Goal: Task Accomplishment & Management: Manage account settings

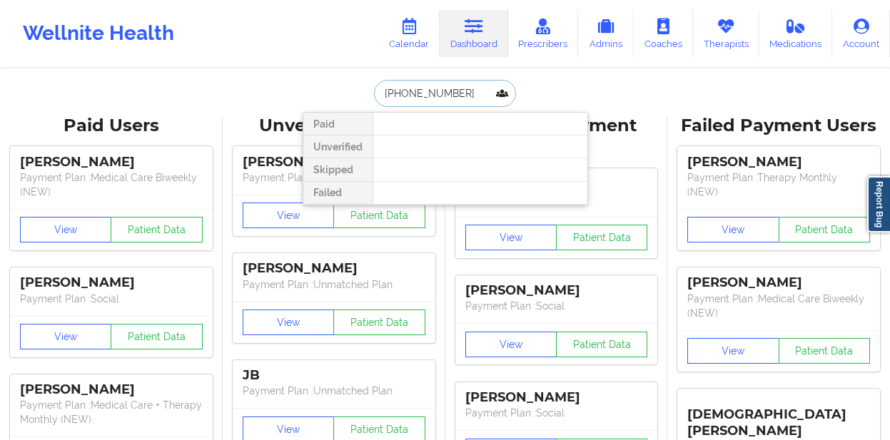
paste input "[PERSON_NAME]"
type input "[PERSON_NAME]"
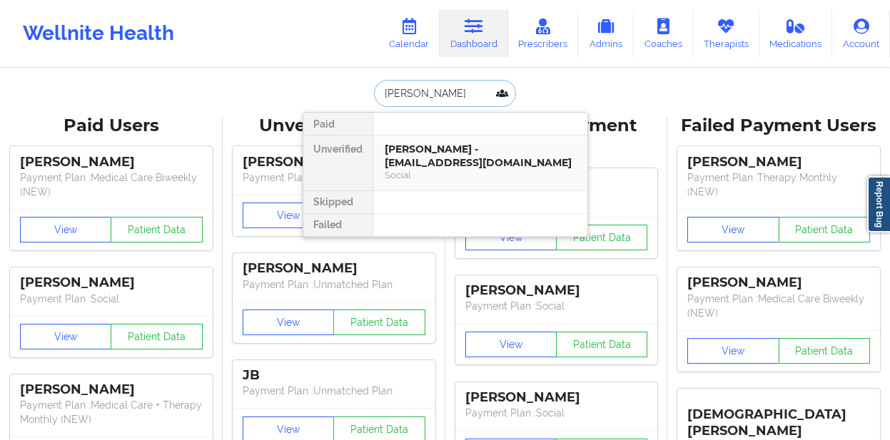
click at [428, 166] on div "[PERSON_NAME] - [EMAIL_ADDRESS][DOMAIN_NAME]" at bounding box center [480, 156] width 191 height 26
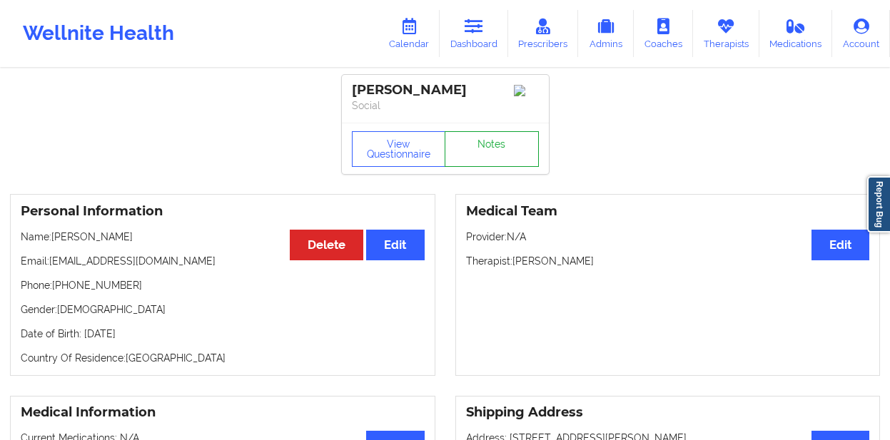
click at [461, 158] on link "Notes" at bounding box center [492, 149] width 94 height 36
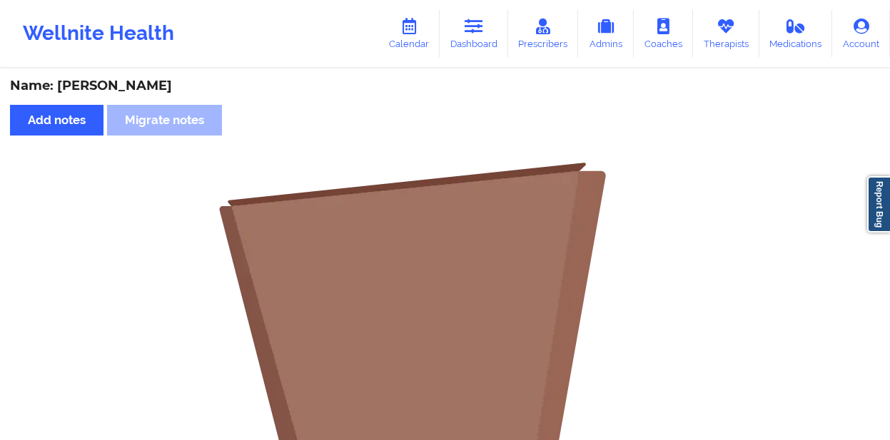
scroll to position [402, 0]
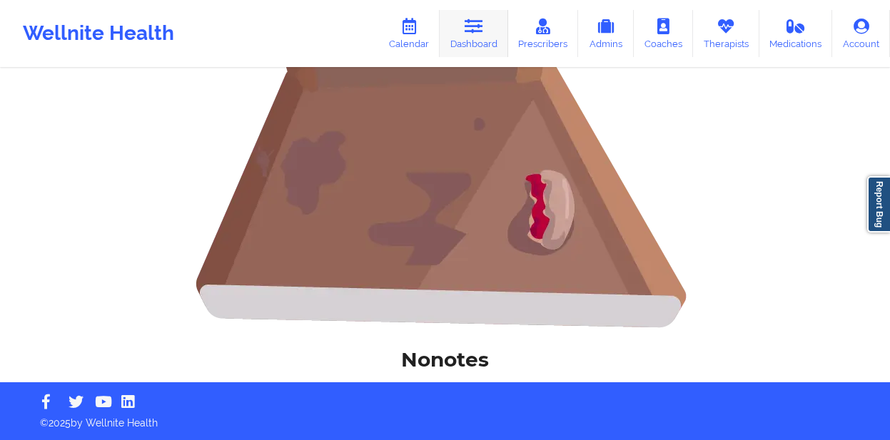
click at [473, 39] on link "Dashboard" at bounding box center [474, 33] width 69 height 47
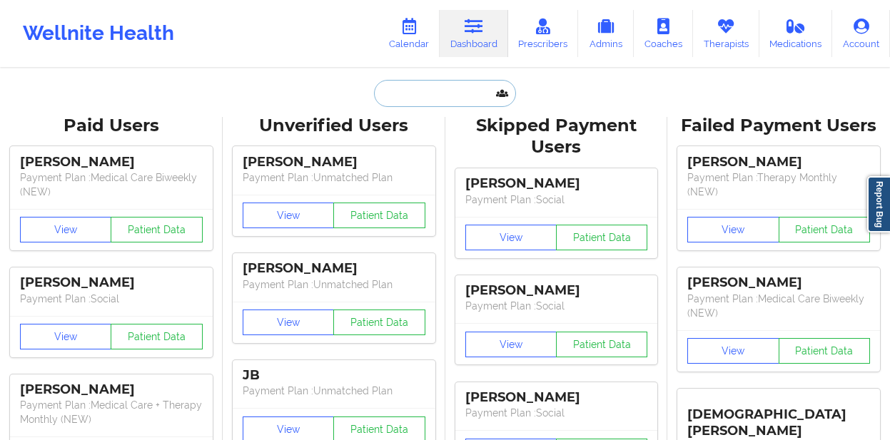
click at [396, 96] on input "text" at bounding box center [444, 93] width 141 height 27
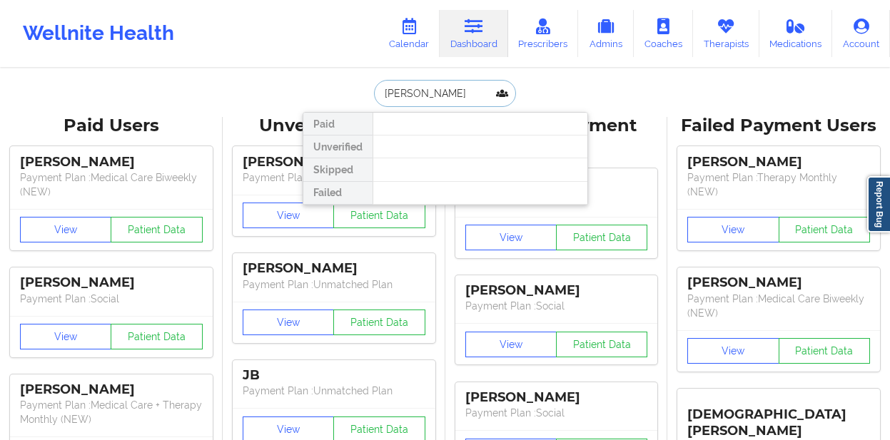
paste input "[PERSON_NAME]"
click at [455, 97] on input "[PERSON_NAME]" at bounding box center [444, 93] width 141 height 27
paste input "[PERSON_NAME]"
type input "[PERSON_NAME]"
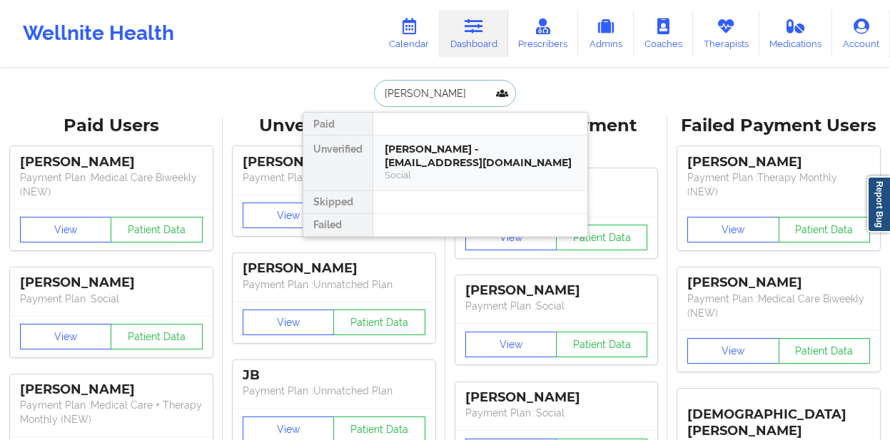
click at [472, 148] on div "[PERSON_NAME] - [EMAIL_ADDRESS][DOMAIN_NAME]" at bounding box center [480, 156] width 191 height 26
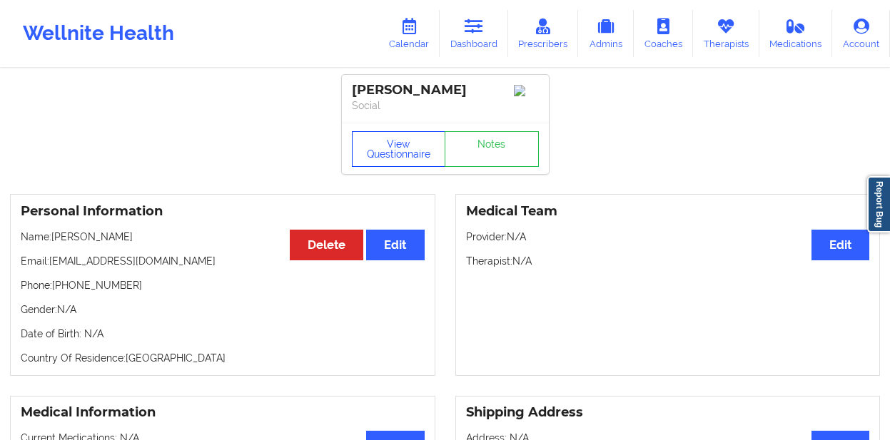
click at [430, 151] on button "View Questionnaire" at bounding box center [399, 149] width 94 height 36
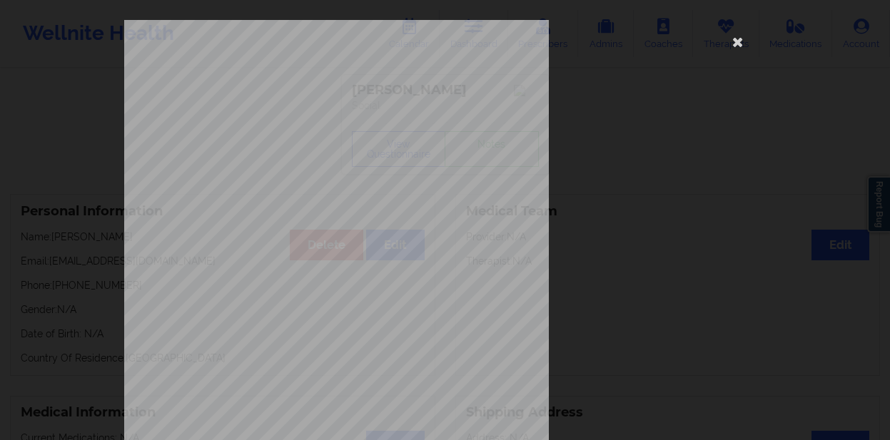
scroll to position [240, 0]
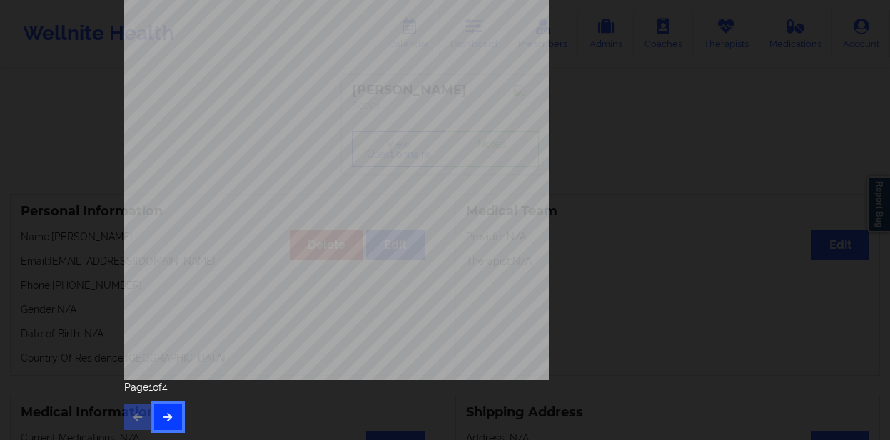
click at [171, 412] on button "button" at bounding box center [168, 418] width 28 height 26
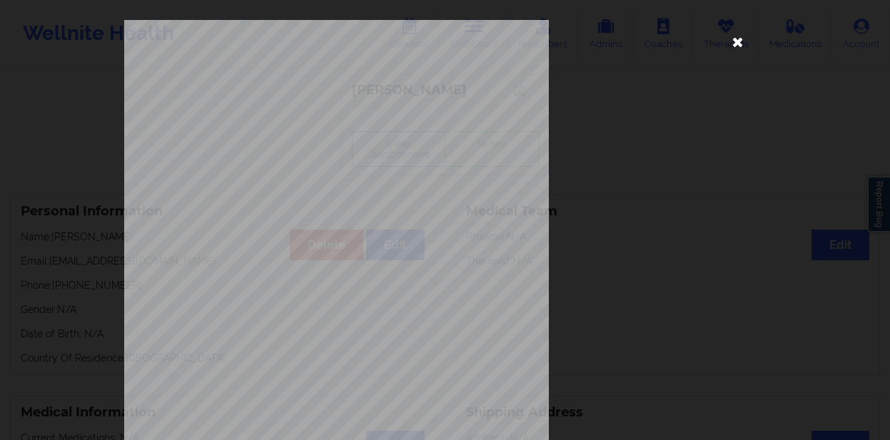
click at [736, 44] on icon at bounding box center [737, 41] width 23 height 23
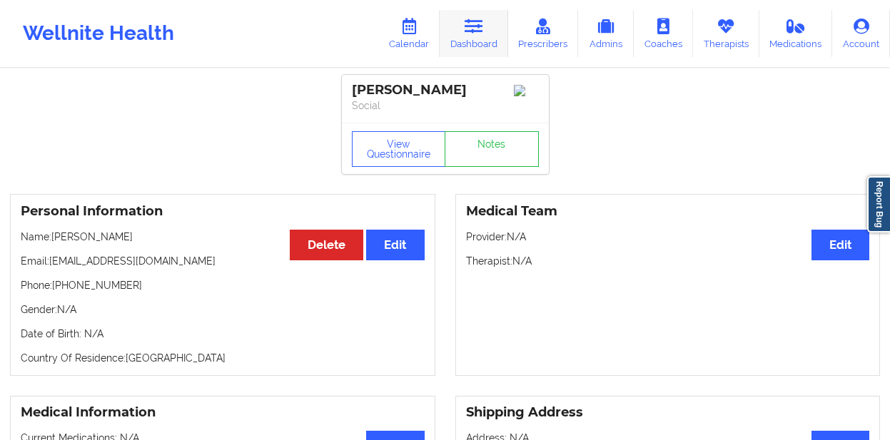
click at [474, 36] on link "Dashboard" at bounding box center [474, 33] width 69 height 47
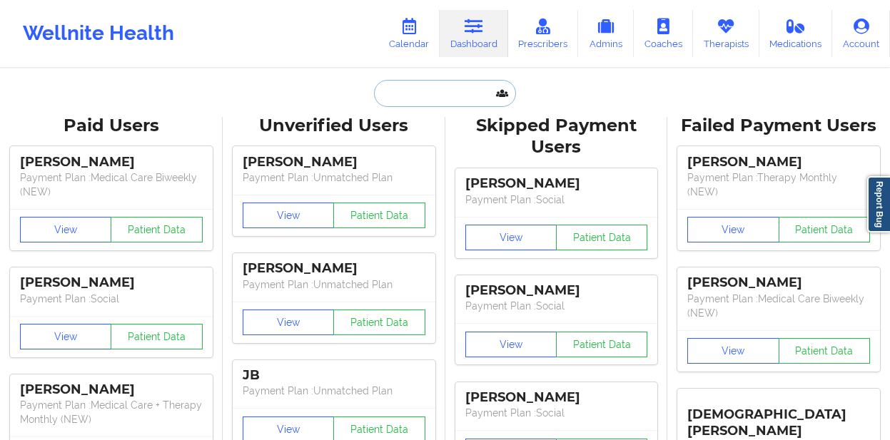
click at [409, 88] on input "text" at bounding box center [444, 93] width 141 height 27
paste input "[PERSON_NAME]"
type input "[PERSON_NAME]"
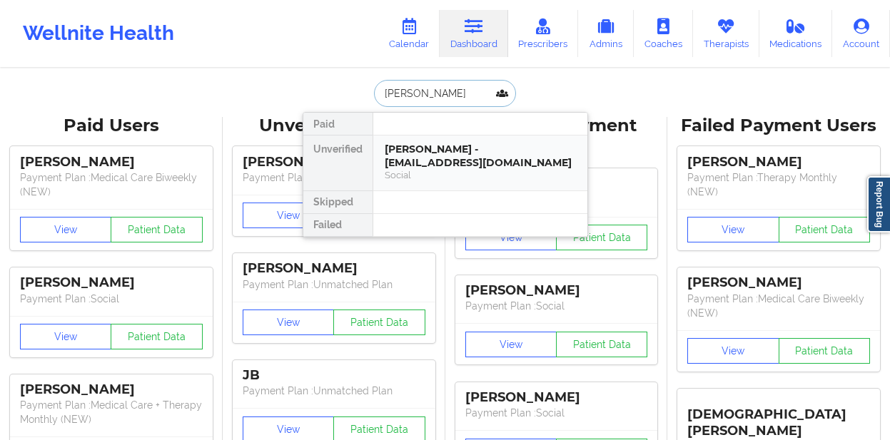
click at [420, 149] on div "[PERSON_NAME] - [EMAIL_ADDRESS][DOMAIN_NAME]" at bounding box center [480, 156] width 191 height 26
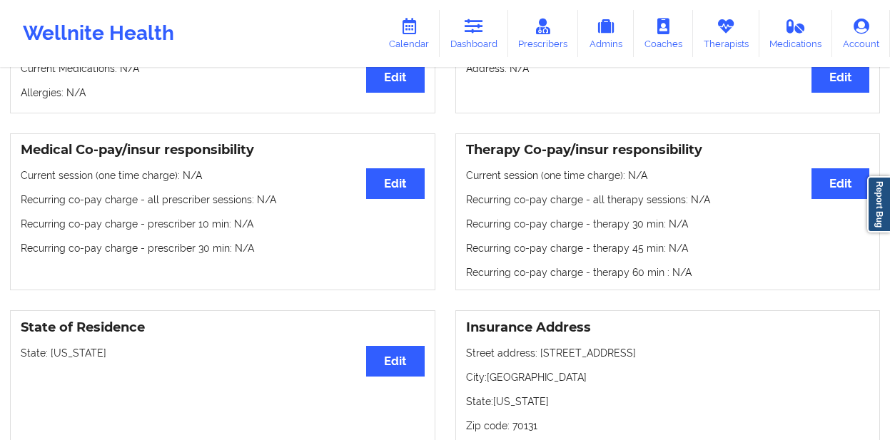
scroll to position [370, 0]
click at [489, 33] on link "Dashboard" at bounding box center [474, 33] width 69 height 47
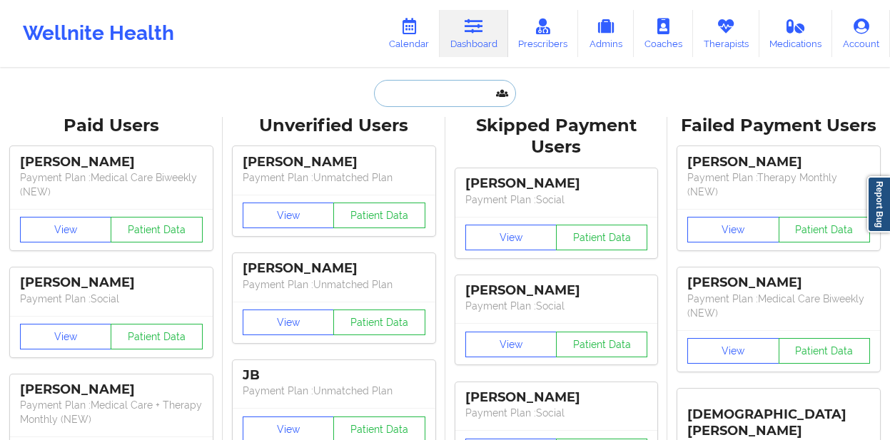
click at [411, 99] on input "text" at bounding box center [444, 93] width 141 height 27
paste input "[EMAIL_ADDRESS][DOMAIN_NAME]"
type input "[EMAIL_ADDRESS][DOMAIN_NAME]"
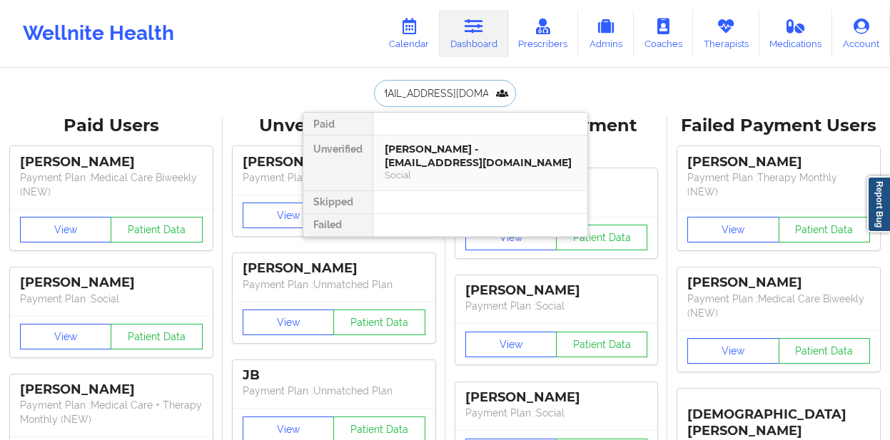
click at [417, 148] on div "[PERSON_NAME] - [EMAIL_ADDRESS][DOMAIN_NAME]" at bounding box center [480, 156] width 191 height 26
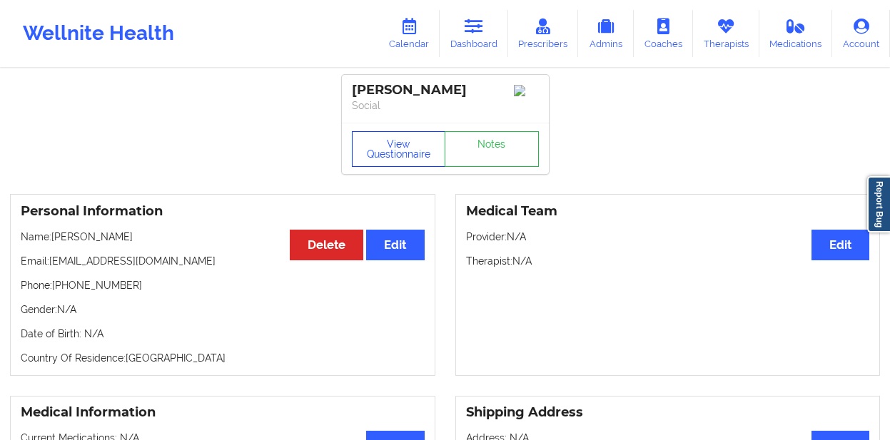
click at [417, 148] on button "View Questionnaire" at bounding box center [399, 149] width 94 height 36
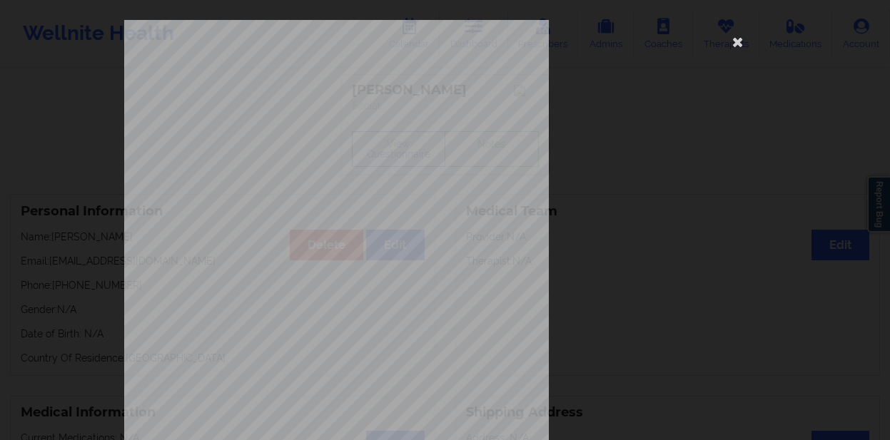
scroll to position [240, 0]
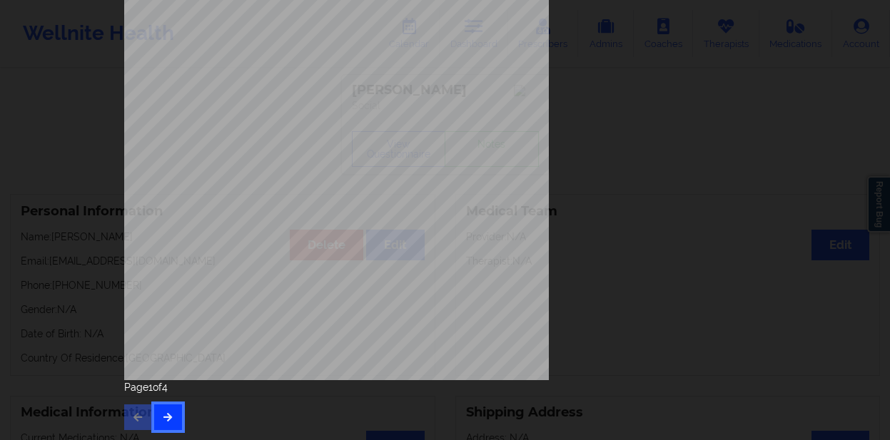
click at [169, 415] on icon "button" at bounding box center [168, 416] width 12 height 9
click at [612, 126] on div "This patient has not provided the type of insurance Insurance Member ID for pat…" at bounding box center [445, 80] width 642 height 601
click at [584, 131] on div "This patient has not provided the type of insurance Insurance Member ID for pat…" at bounding box center [445, 80] width 642 height 601
click at [50, 220] on div "This patient has not provided the type of insurance Insurance Member ID for pat…" at bounding box center [445, 220] width 890 height 440
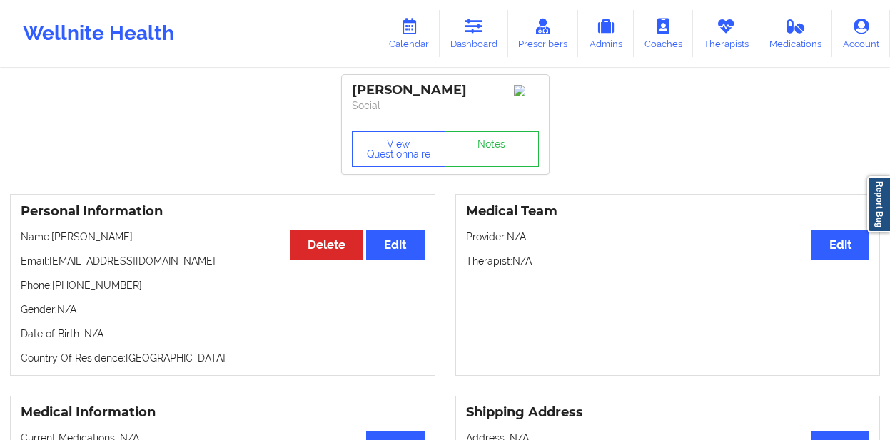
drag, startPoint x: 472, startPoint y: 93, endPoint x: 330, endPoint y: 93, distance: 142.0
copy div "[PERSON_NAME]"
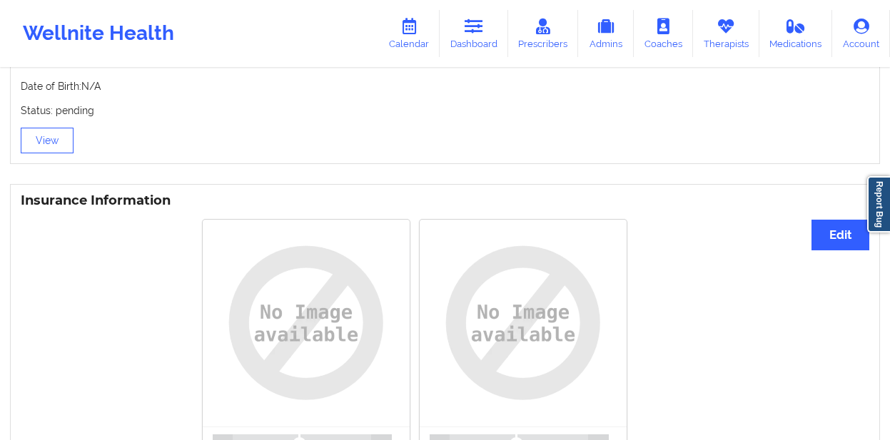
scroll to position [754, 0]
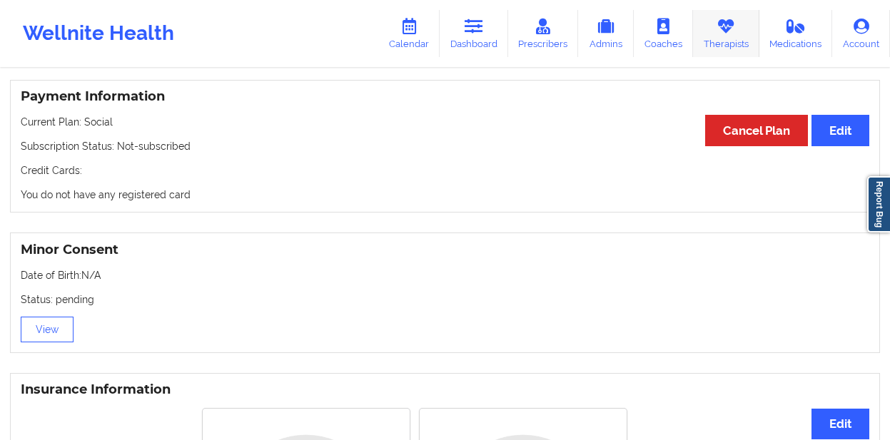
click at [704, 34] on link "Therapists" at bounding box center [726, 33] width 66 height 47
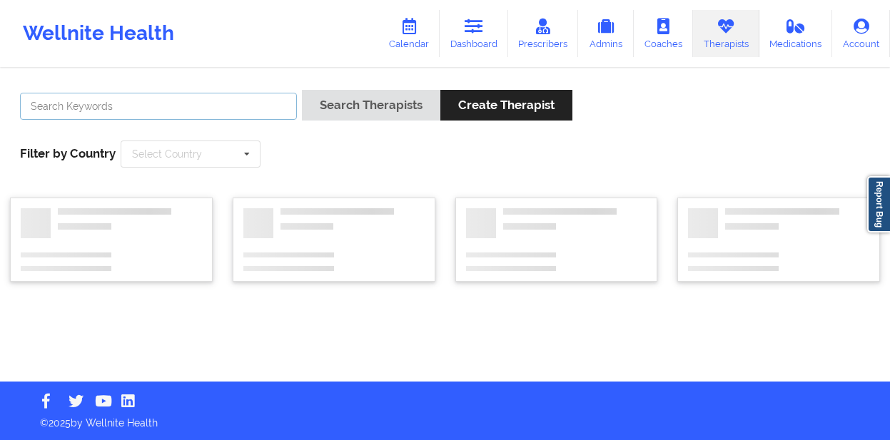
click at [212, 99] on input "text" at bounding box center [158, 106] width 277 height 27
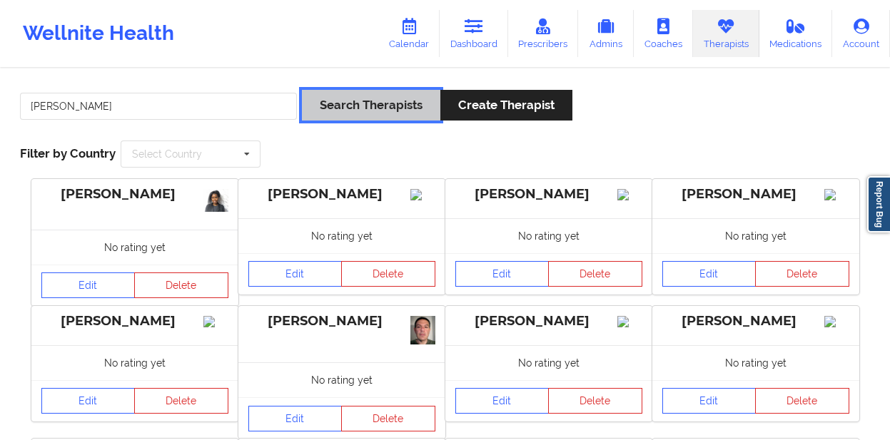
click at [355, 100] on button "Search Therapists" at bounding box center [371, 105] width 138 height 31
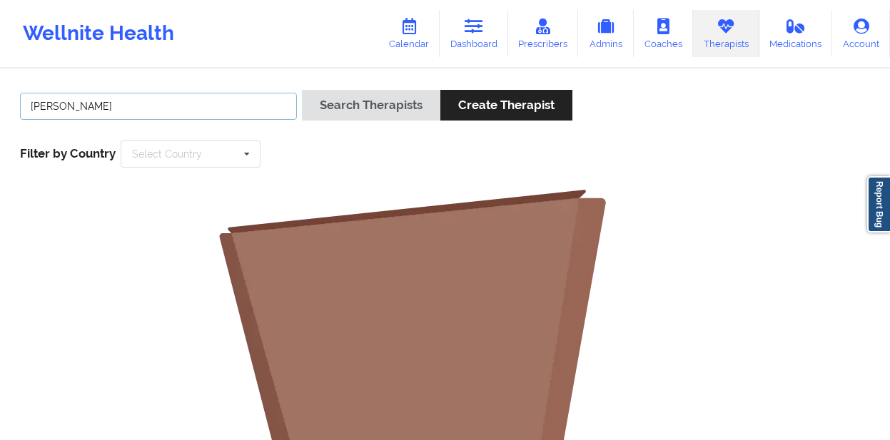
click at [138, 117] on input "[PERSON_NAME]" at bounding box center [158, 106] width 277 height 27
type input "[PERSON_NAME]"
click at [302, 90] on button "Search Therapists" at bounding box center [371, 105] width 138 height 31
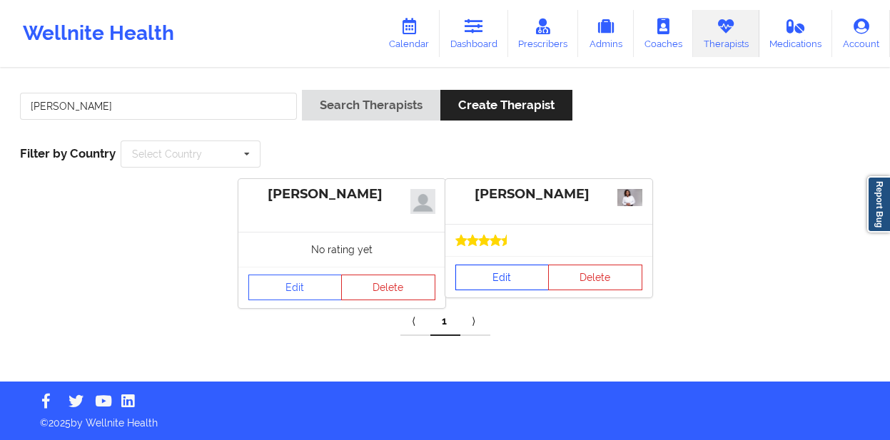
click at [495, 277] on link "Edit" at bounding box center [502, 278] width 94 height 26
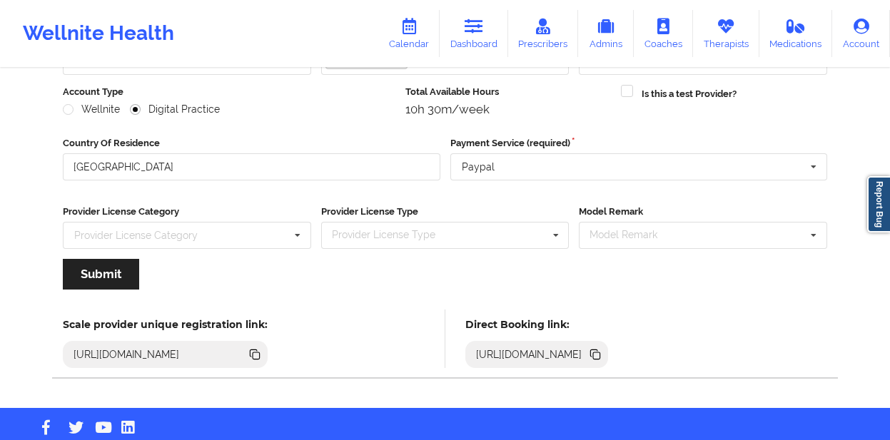
scroll to position [178, 0]
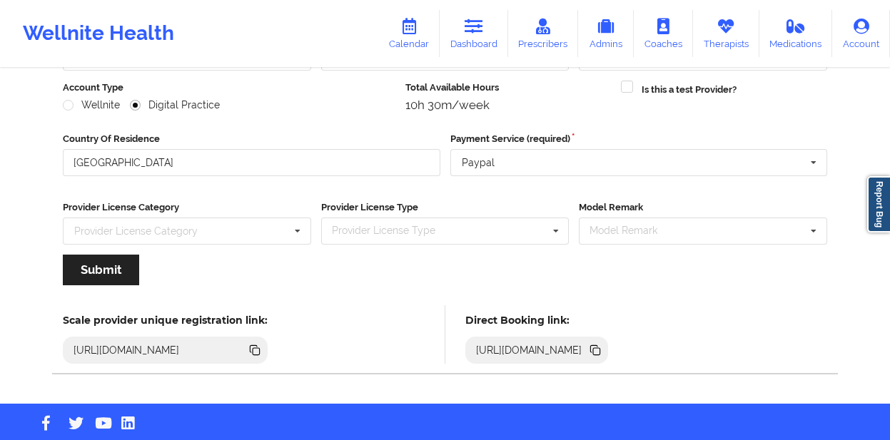
click at [600, 348] on icon at bounding box center [596, 351] width 7 height 7
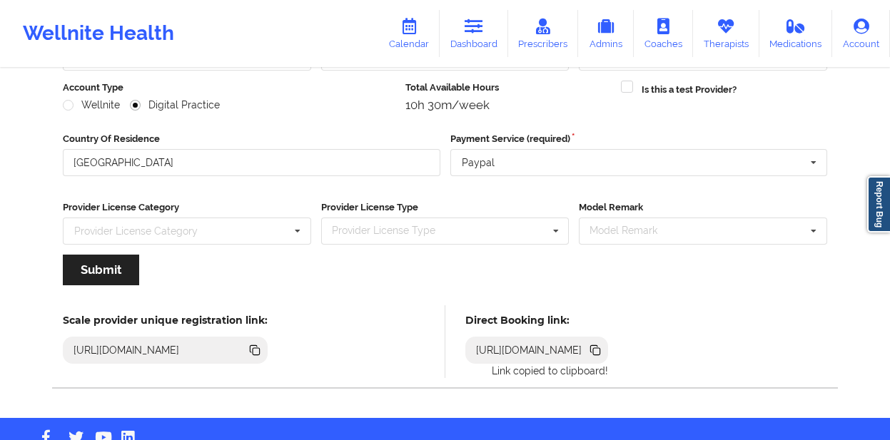
scroll to position [0, 0]
